Goal: Task Accomplishment & Management: Complete application form

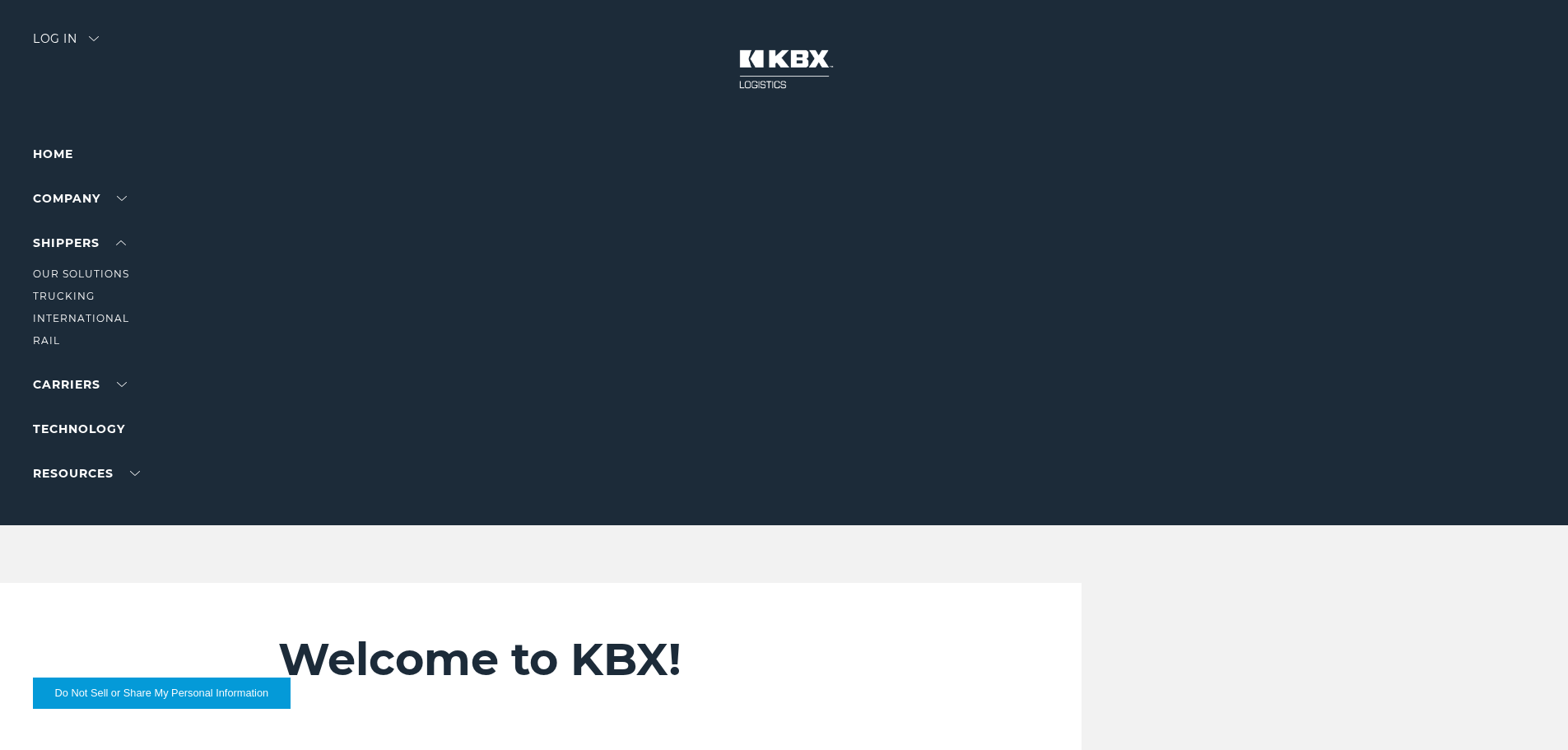
click at [129, 239] on li "SHIPPERS Our Solutions Trucking International RAIL" at bounding box center [104, 292] width 143 height 117
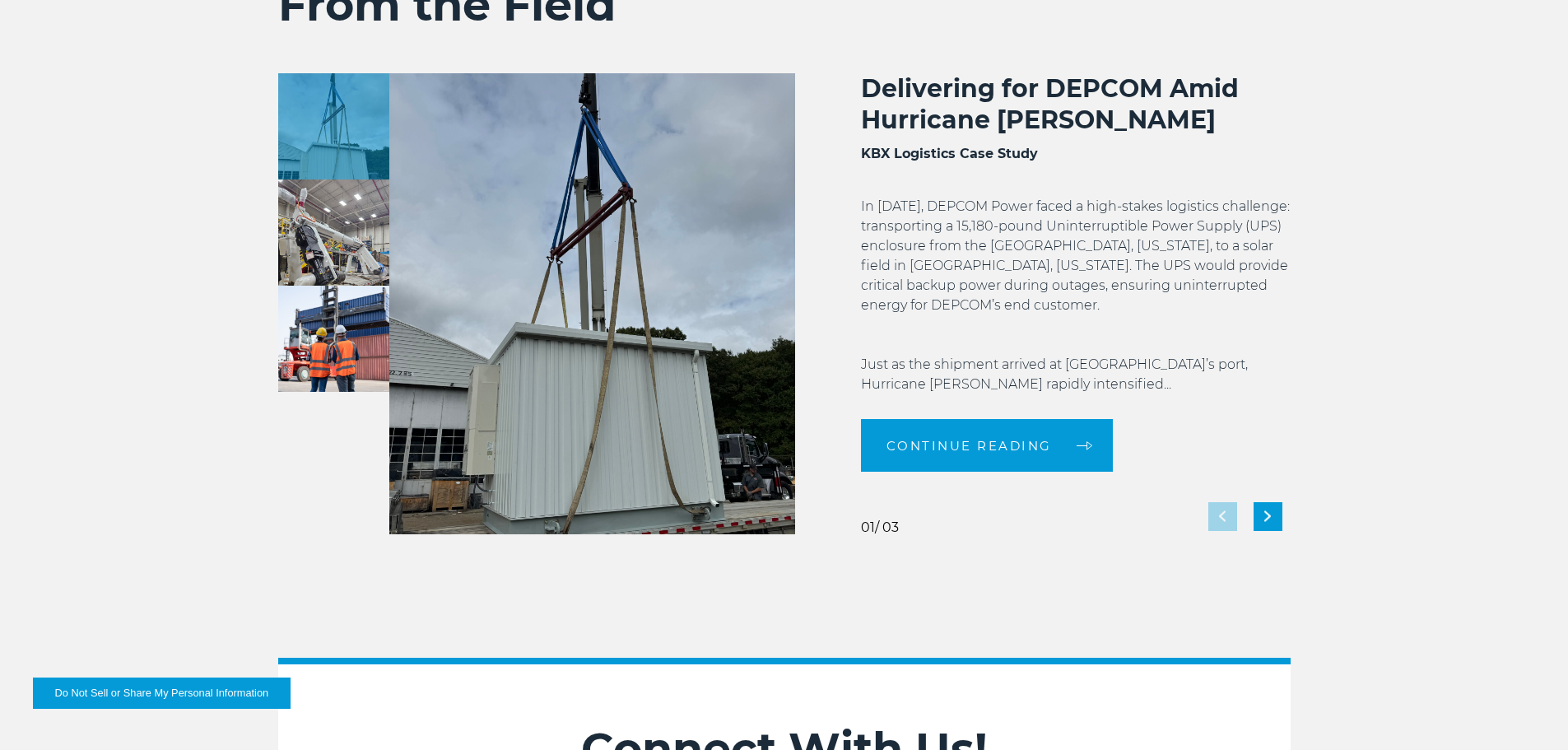
scroll to position [3045, 0]
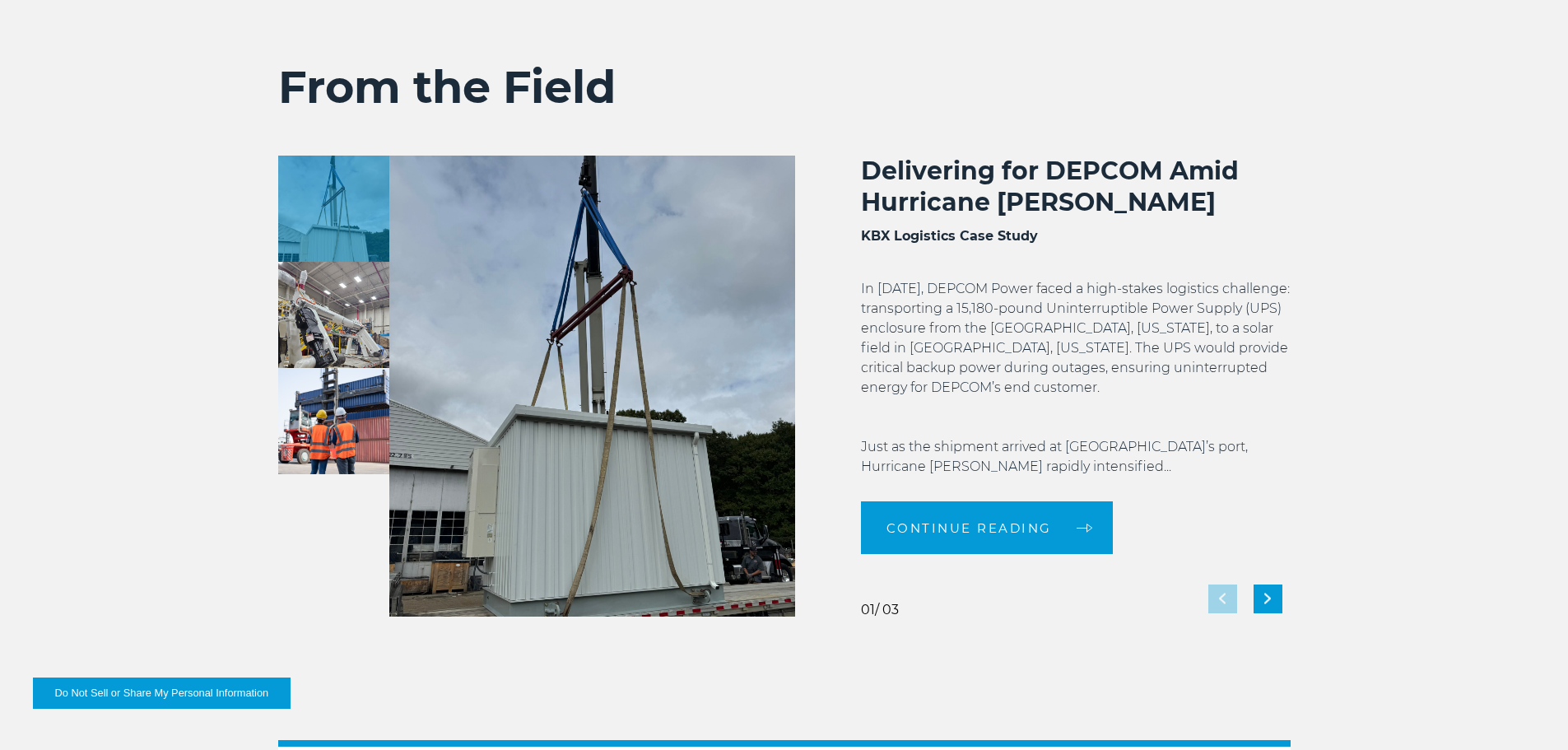
click at [308, 417] on img at bounding box center [334, 421] width 111 height 106
click at [361, 343] on img at bounding box center [334, 314] width 111 height 106
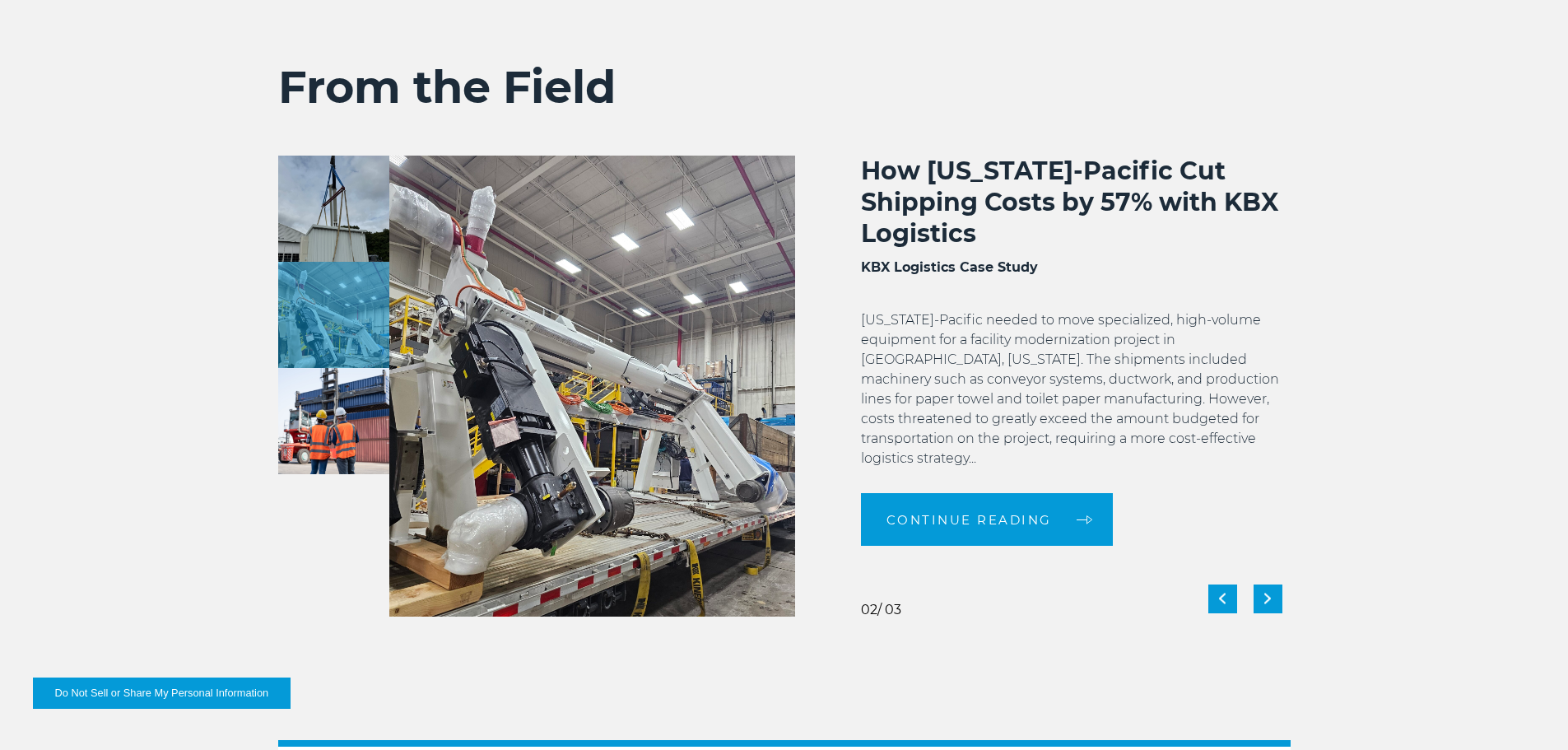
click at [349, 391] on img at bounding box center [334, 421] width 111 height 106
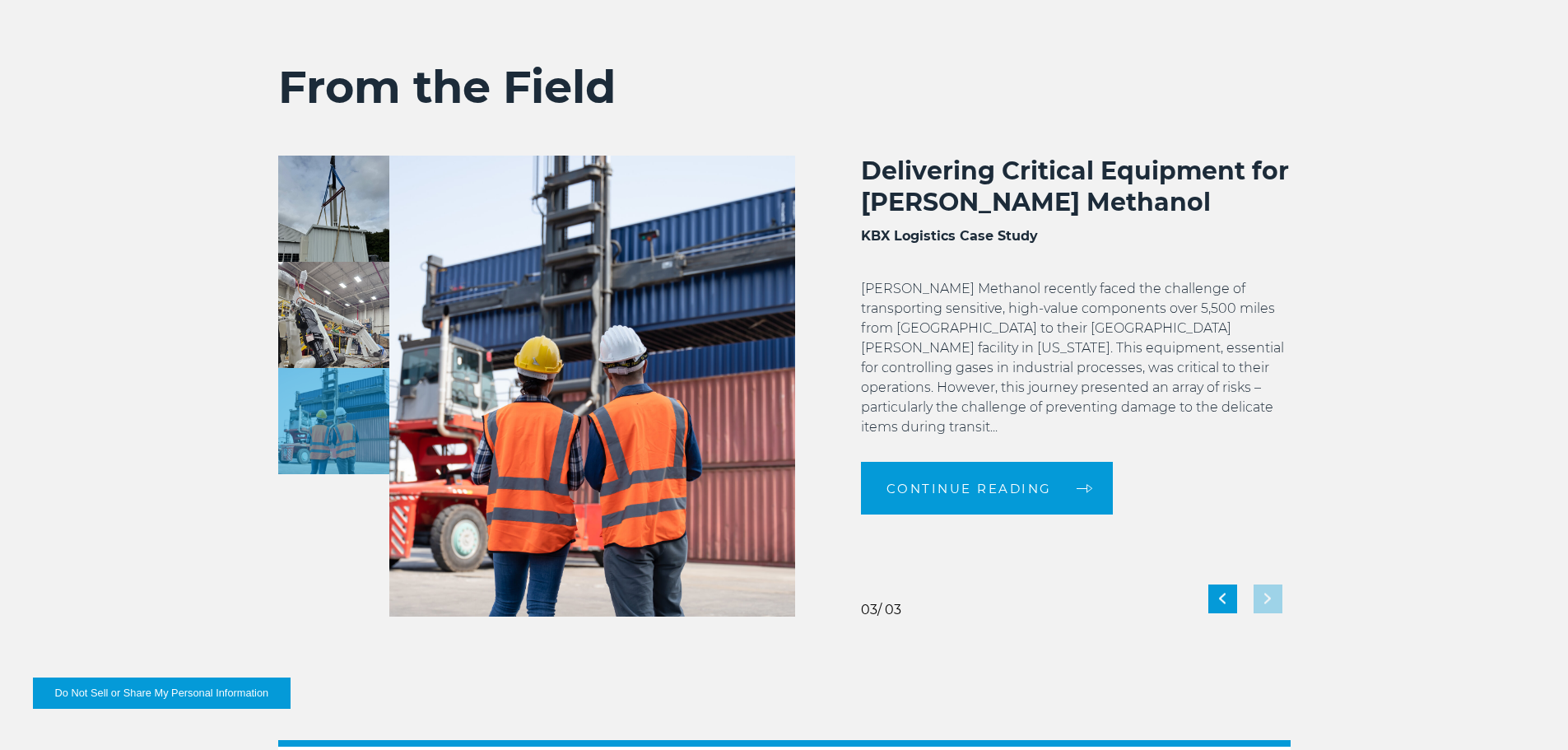
click at [313, 316] on img at bounding box center [334, 314] width 111 height 106
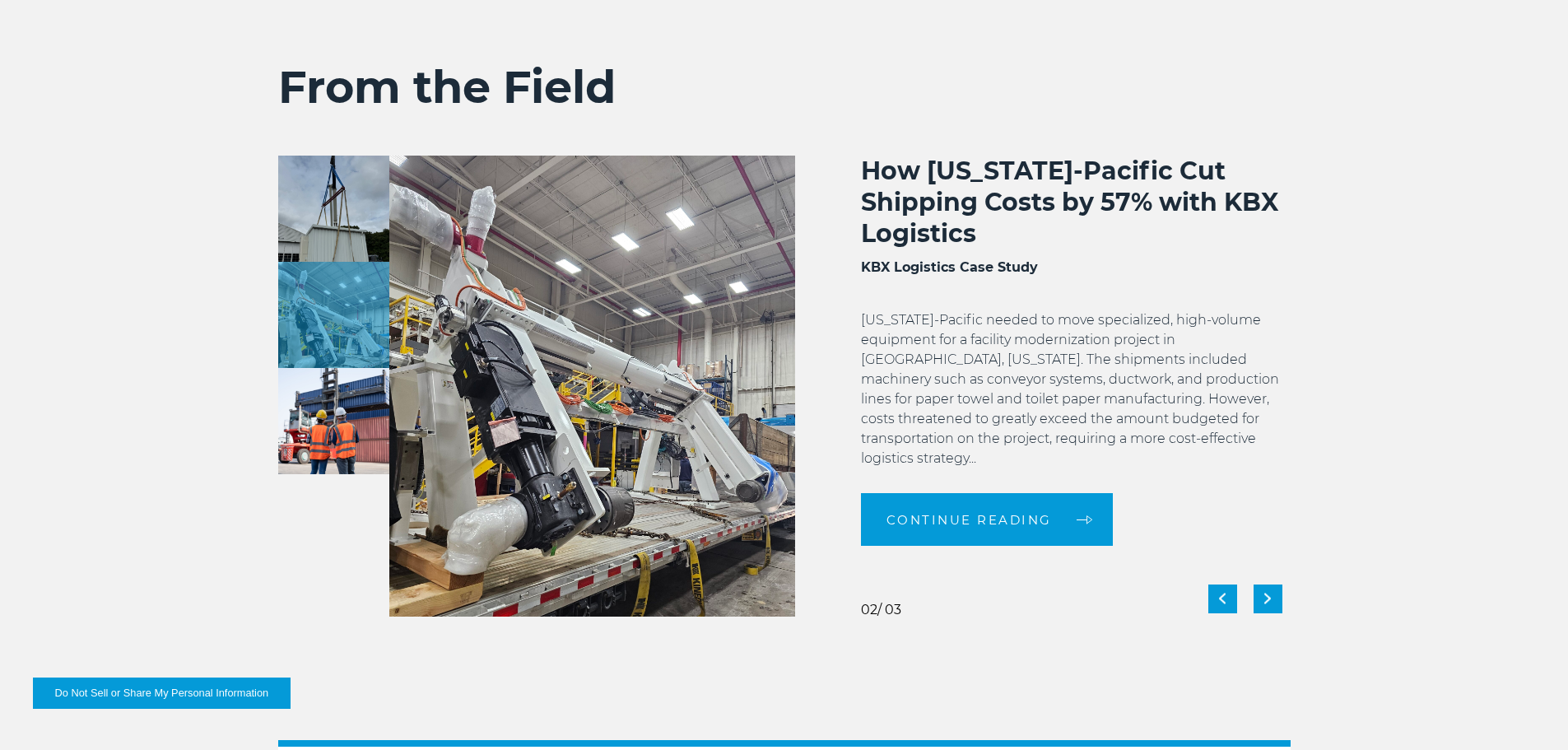
click at [333, 200] on img at bounding box center [334, 208] width 111 height 106
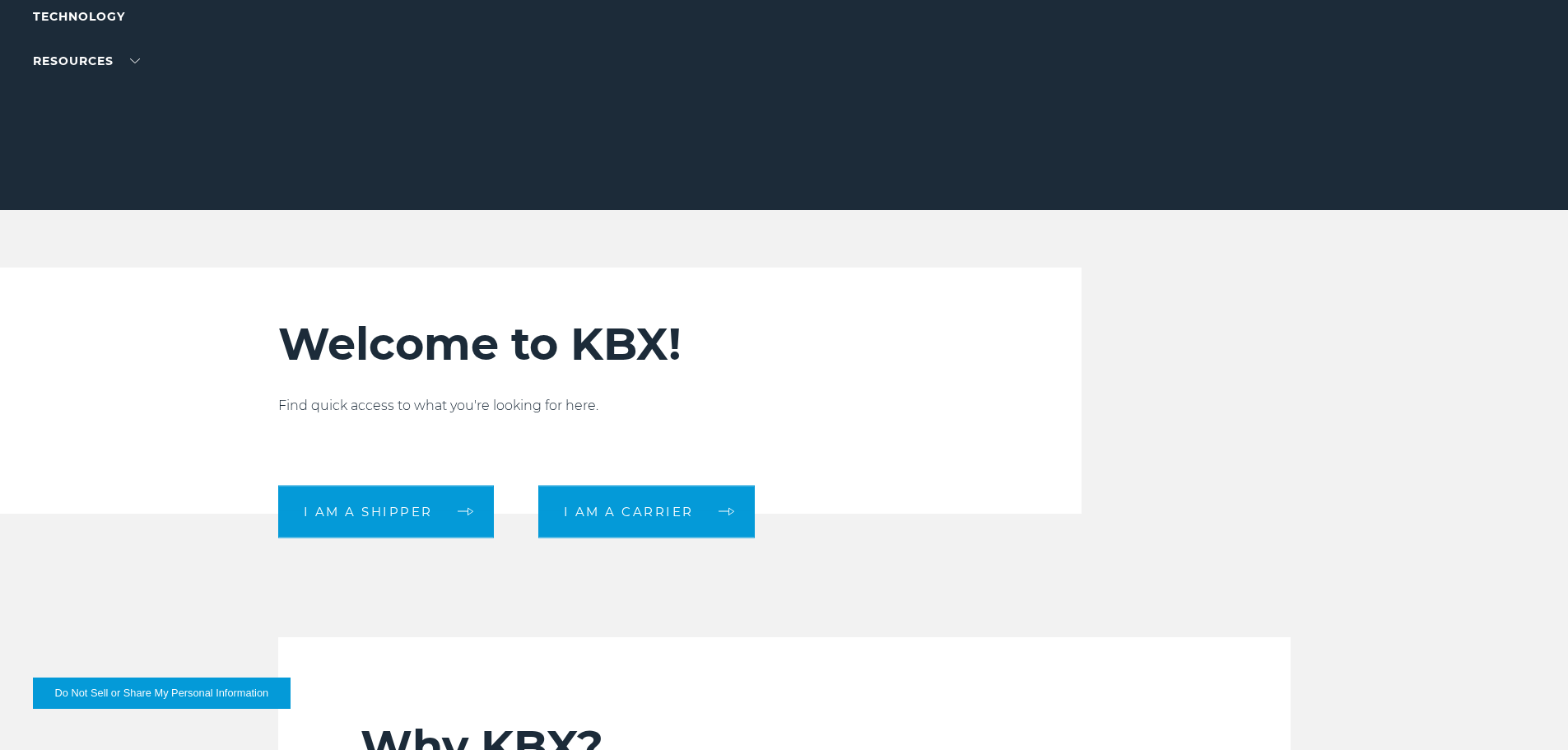
scroll to position [81, 0]
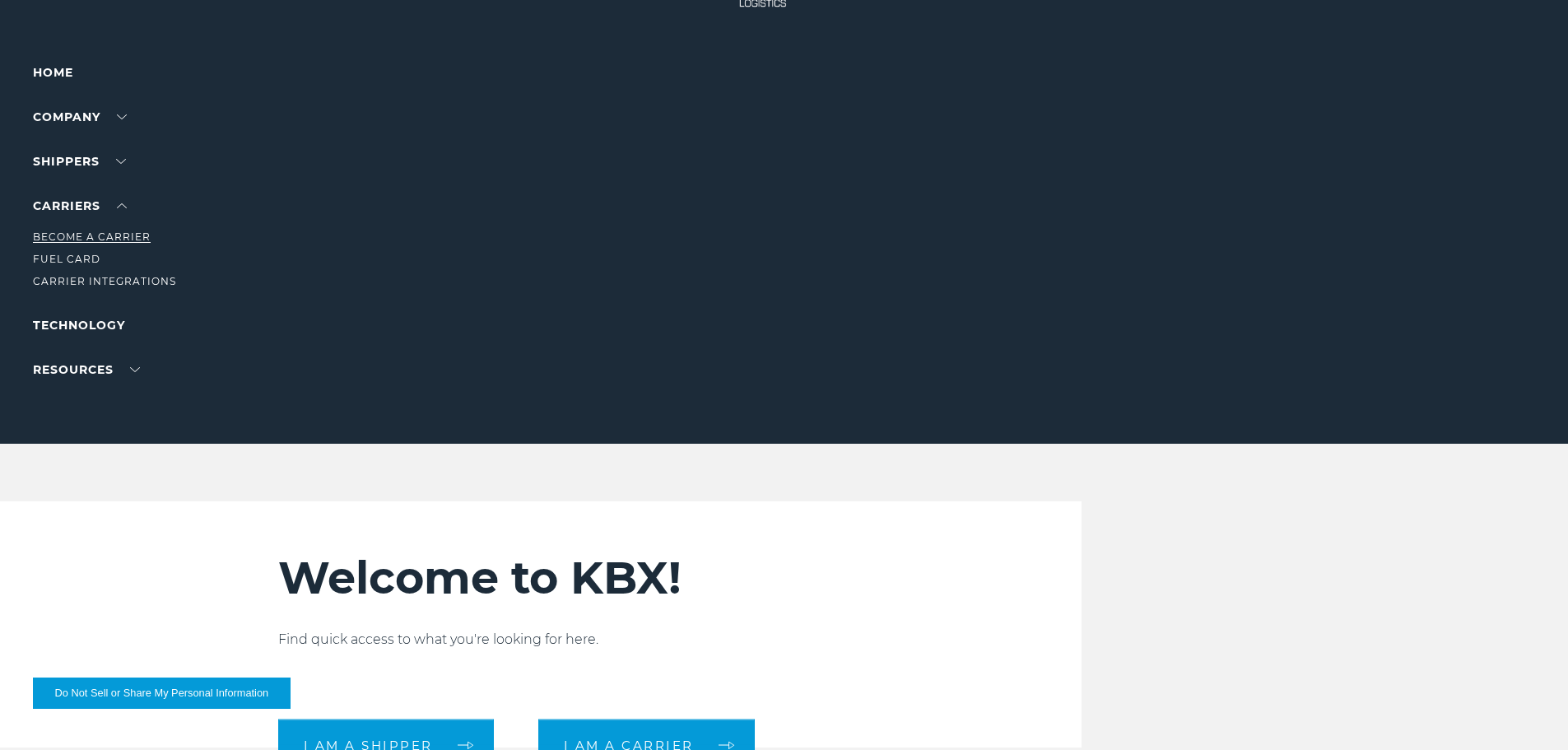
click at [116, 234] on link "Become a Carrier" at bounding box center [91, 237] width 117 height 12
